Goal: Use online tool/utility: Utilize a website feature to perform a specific function

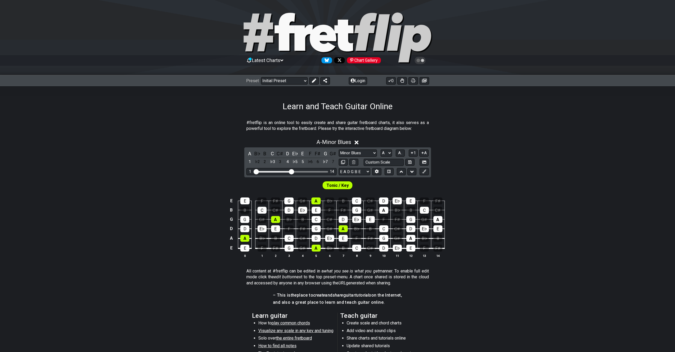
select select "Minor Blues"
select select "A"
click at [360, 154] on select "Minor Pentatonic Click to edit Minor Pentatonic Major Pentatonic Minor Blues Ma…" at bounding box center [358, 153] width 38 height 7
click at [339, 150] on select "Minor Pentatonic Click to edit Minor Pentatonic Major Pentatonic Minor Blues Ma…" at bounding box center [358, 153] width 38 height 7
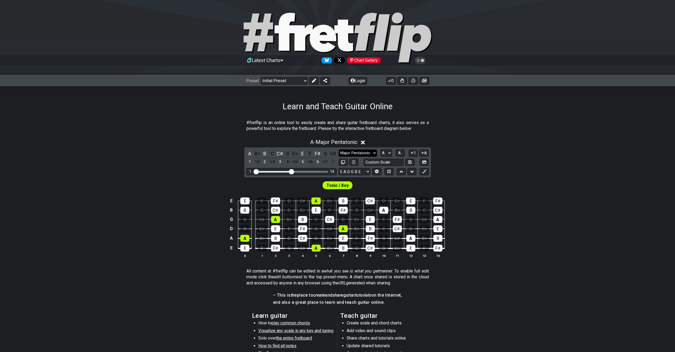
click at [367, 151] on select "Minor Pentatonic Click to edit Minor Pentatonic Major Pentatonic Minor Blues Ma…" at bounding box center [358, 153] width 38 height 7
select select "Major / [PERSON_NAME]"
click at [339, 150] on select "Minor Pentatonic Click to edit Minor Pentatonic Major Pentatonic Minor Blues Ma…" at bounding box center [358, 153] width 38 height 7
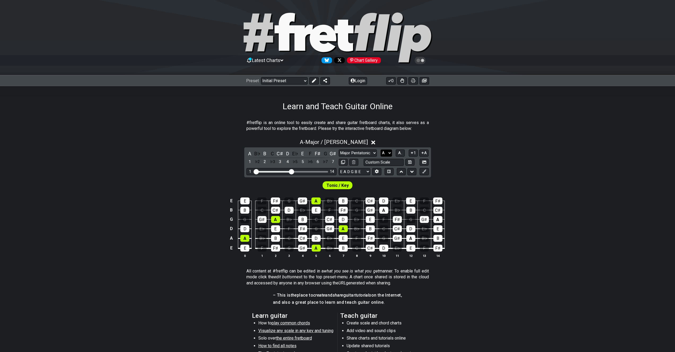
click at [388, 154] on select "A♭ A A♯ B♭ B C C♯ D♭ D D♯ E♭ E F F♯ G♭ G G♯" at bounding box center [385, 153] width 11 height 7
select select "B"
click at [380, 150] on select "A♭ A A♯ B♭ B C C♯ D♭ D D♯ E♭ E F F♯ G♭ G G♯" at bounding box center [385, 153] width 11 height 7
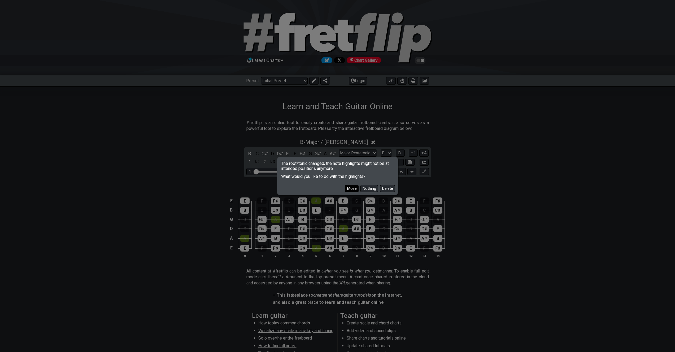
click at [355, 189] on button "Move" at bounding box center [352, 188] width 14 height 7
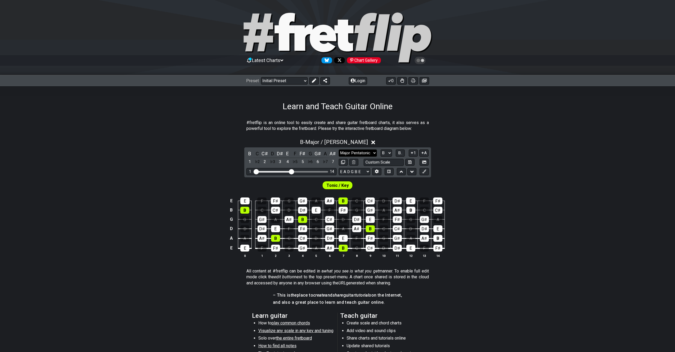
click at [366, 151] on select "Minor Pentatonic Click to edit Minor Pentatonic Major Pentatonic Minor Blues Ma…" at bounding box center [358, 153] width 38 height 7
select select "Minor / Aeolian"
click at [339, 150] on select "Minor Pentatonic Click to edit Minor Pentatonic Major Pentatonic Minor Blues Ma…" at bounding box center [358, 153] width 38 height 7
